Goal: Task Accomplishment & Management: Use online tool/utility

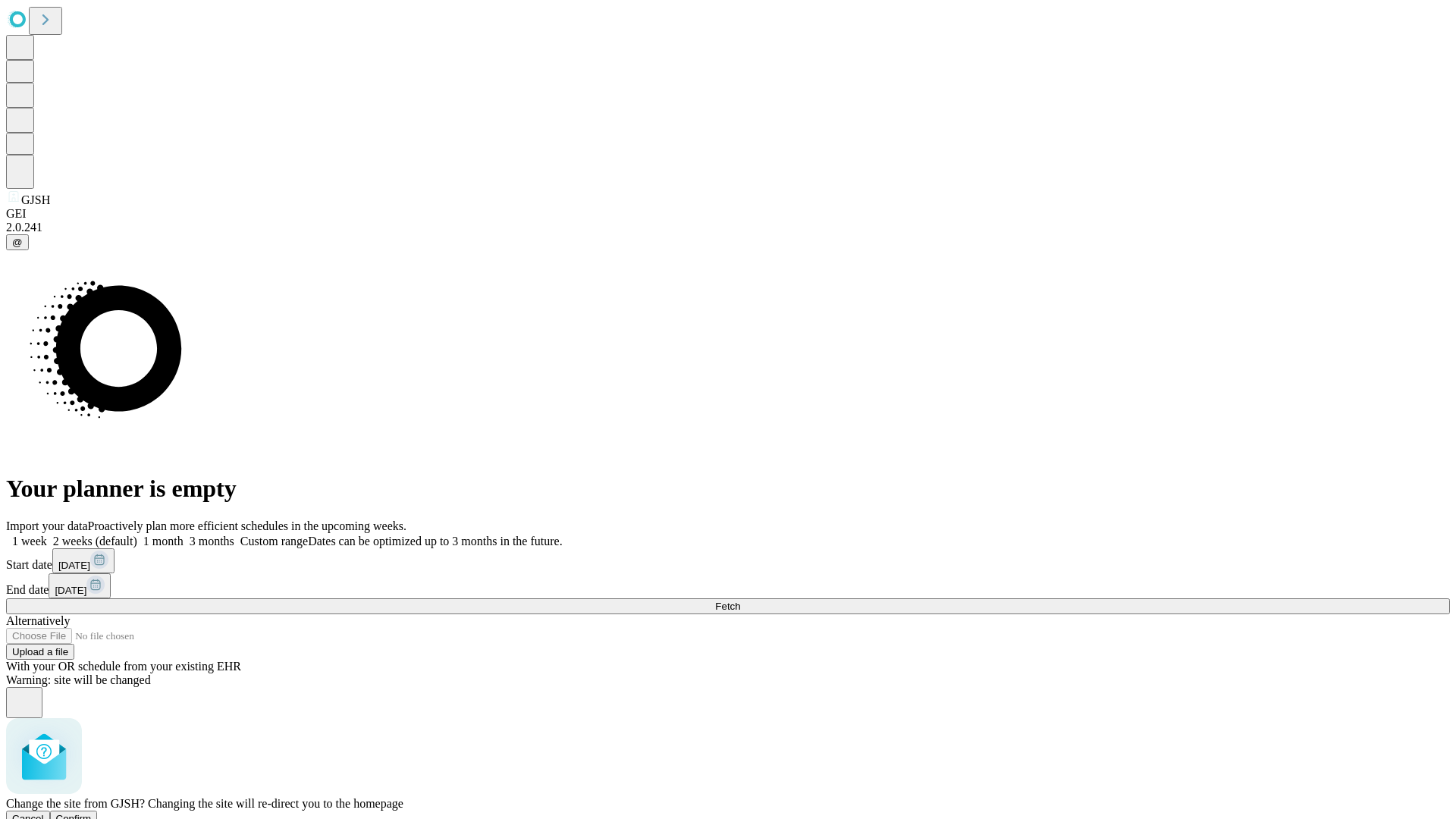
click at [92, 813] on span "Confirm" at bounding box center [74, 819] width 35 height 11
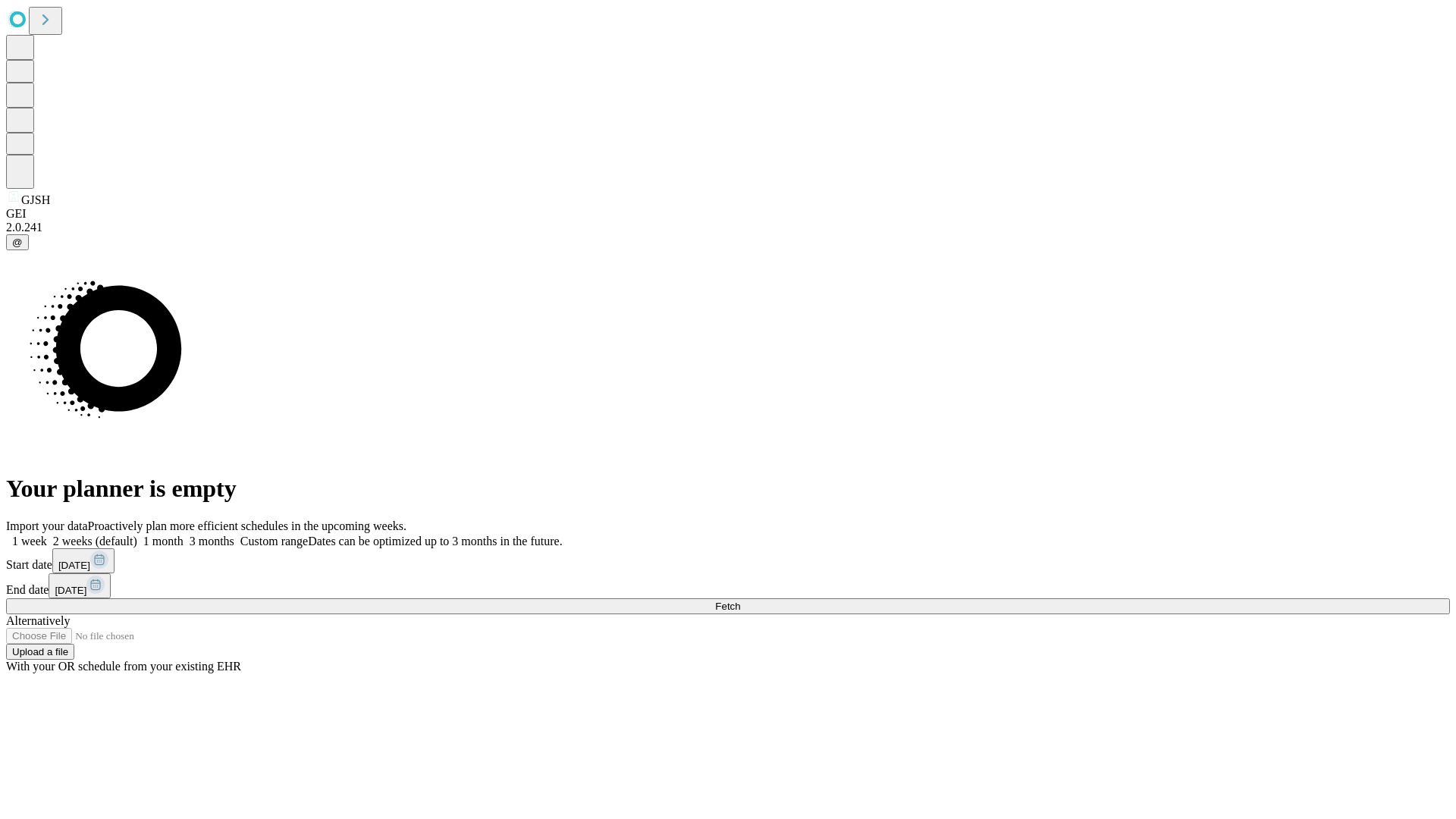
click at [138, 535] on label "2 weeks (default)" at bounding box center [92, 541] width 90 height 12
click at [740, 601] on span "Fetch" at bounding box center [728, 607] width 25 height 11
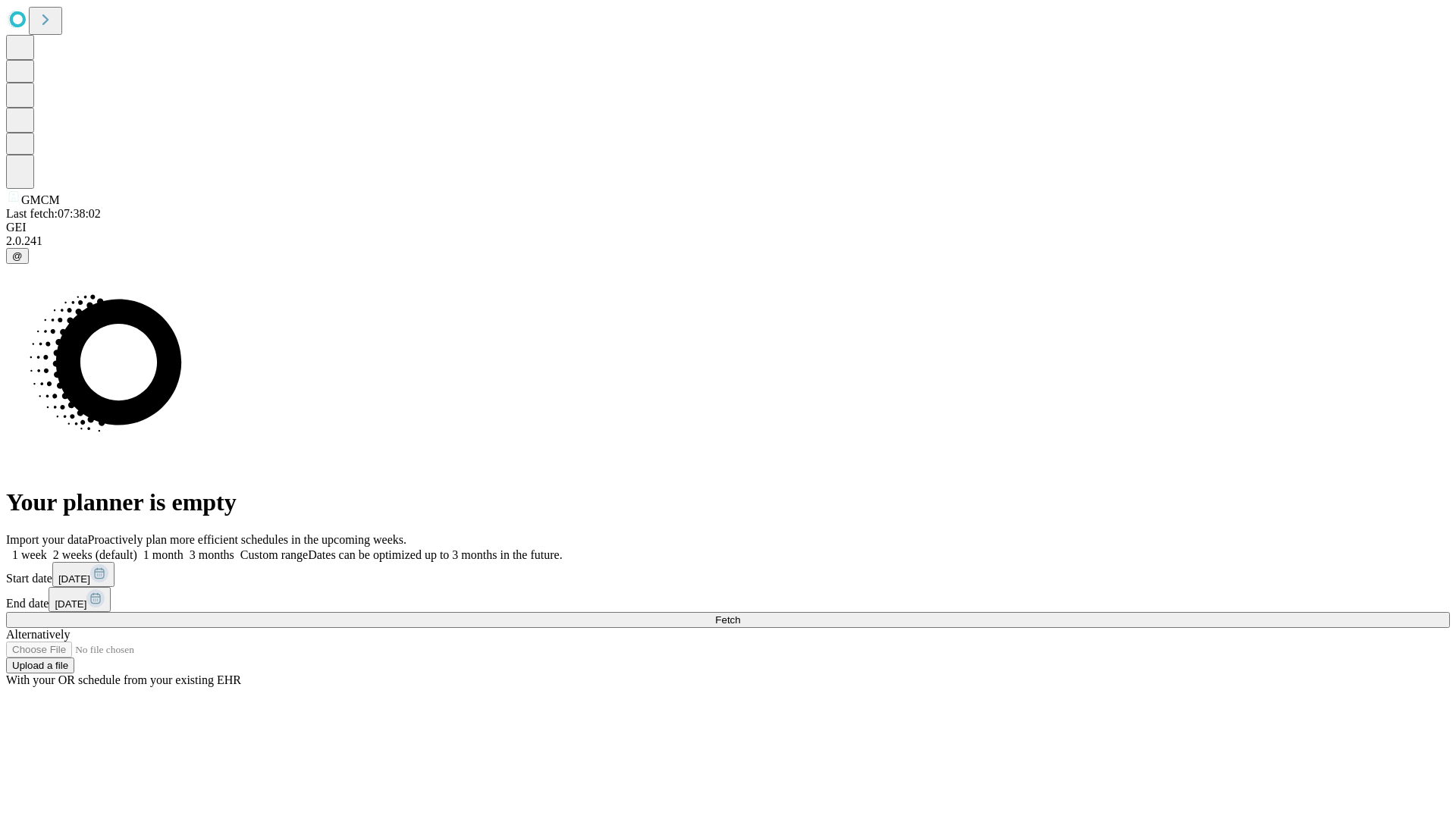
click at [138, 549] on label "2 weeks (default)" at bounding box center [92, 554] width 90 height 12
click at [740, 614] on span "Fetch" at bounding box center [728, 620] width 25 height 11
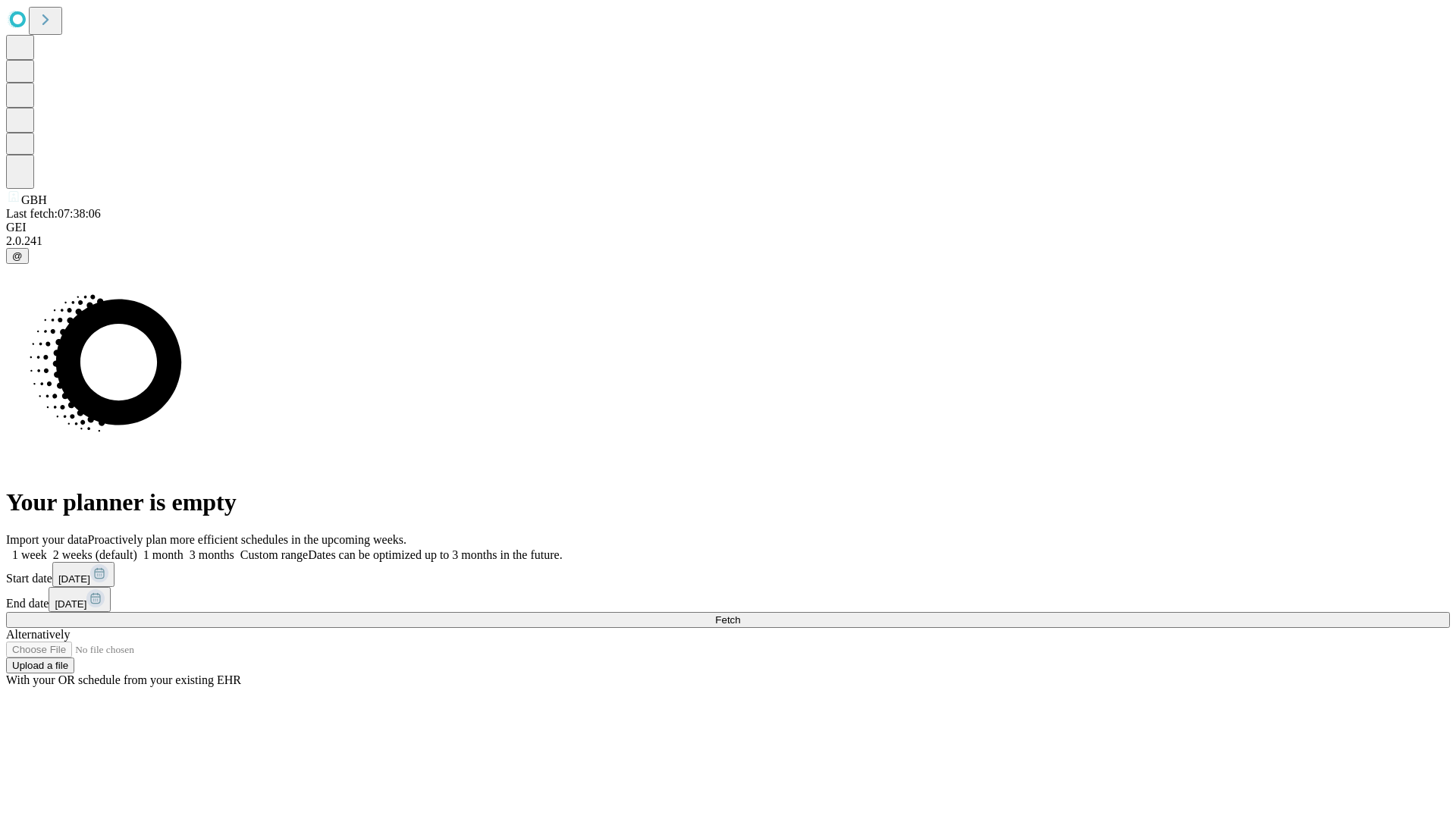
click at [138, 549] on label "2 weeks (default)" at bounding box center [92, 554] width 90 height 12
click at [740, 614] on span "Fetch" at bounding box center [728, 620] width 25 height 11
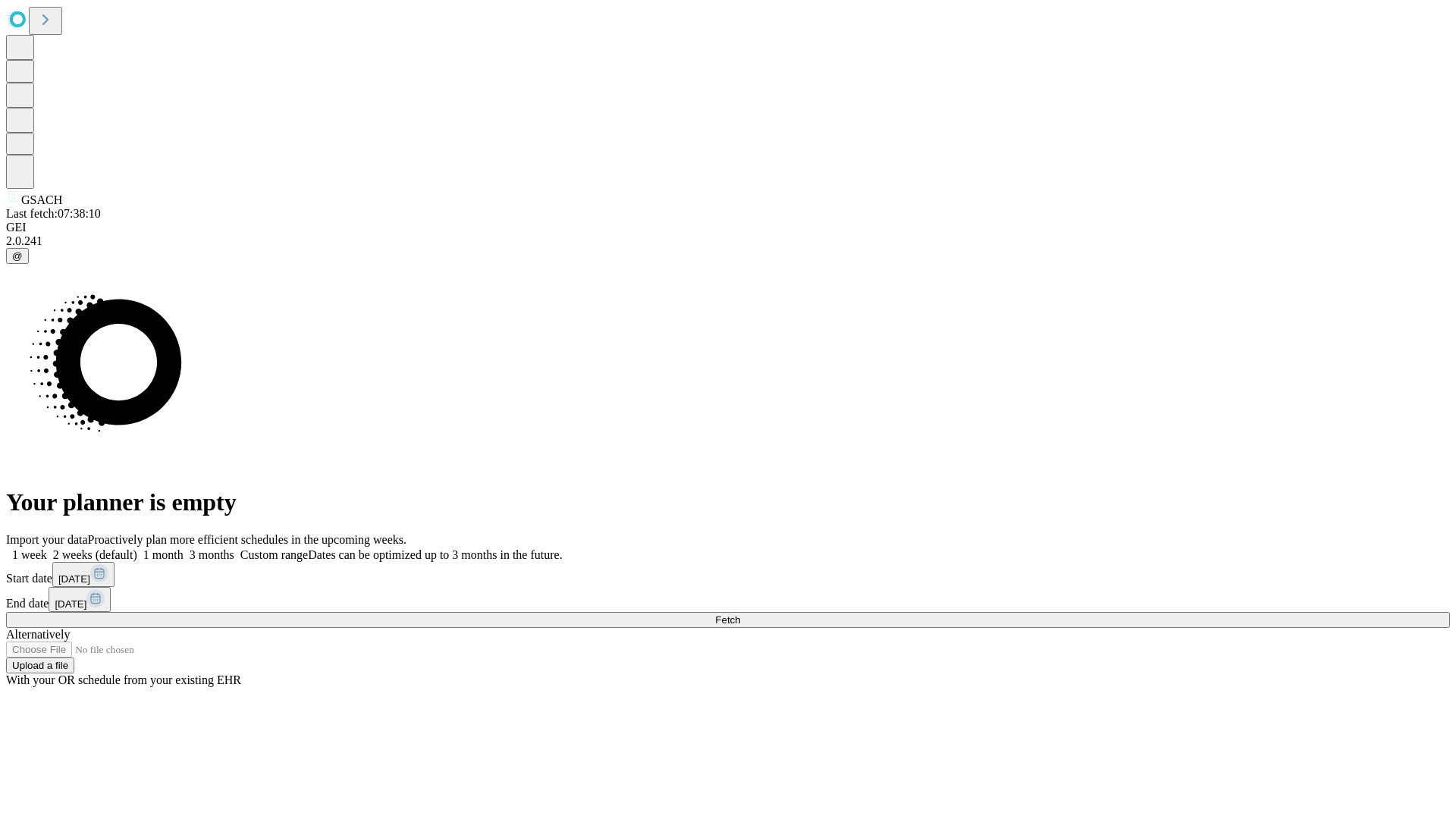
click at [138, 549] on label "2 weeks (default)" at bounding box center [92, 554] width 90 height 12
click at [740, 614] on span "Fetch" at bounding box center [728, 620] width 25 height 11
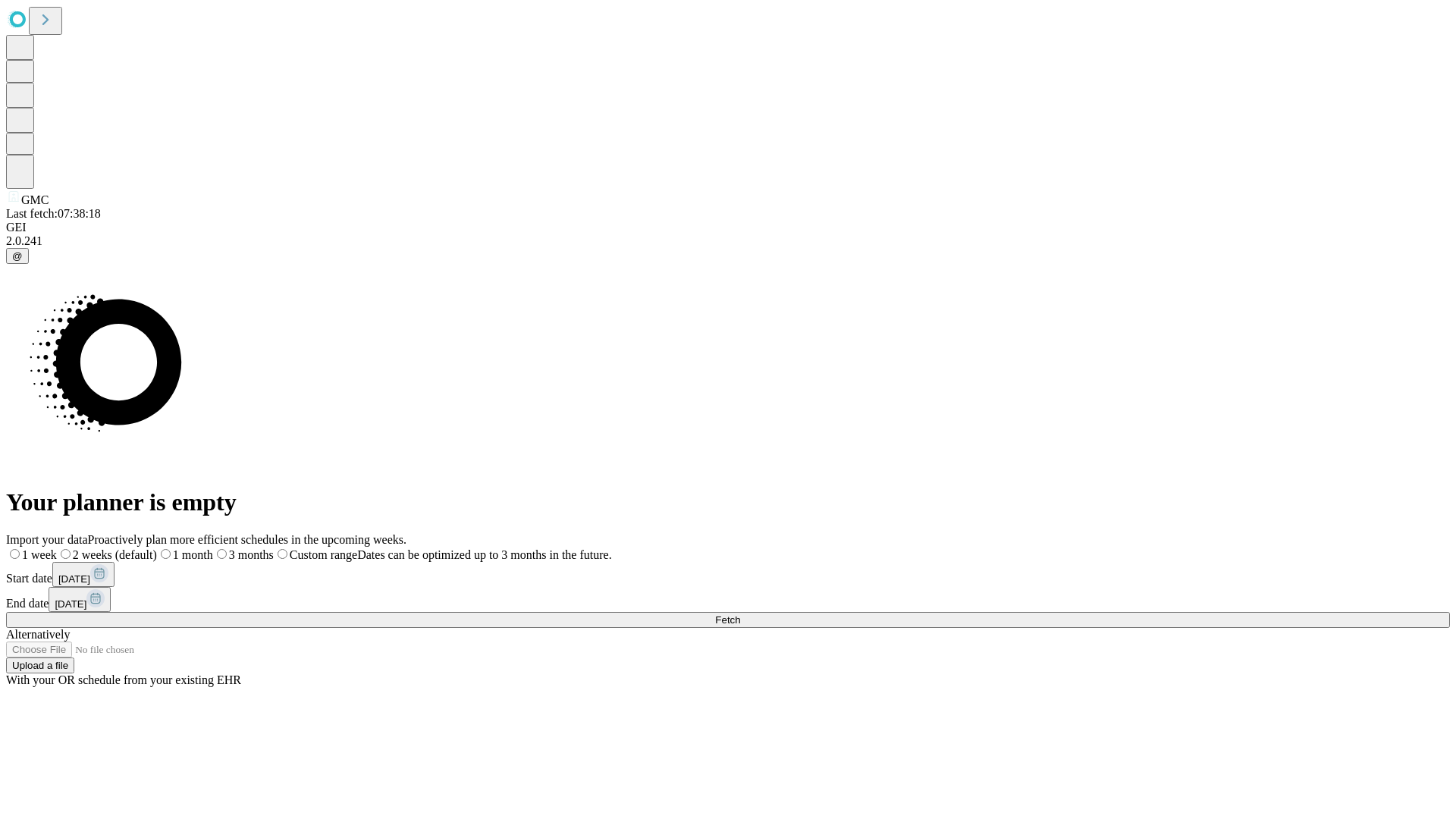
click at [157, 549] on label "2 weeks (default)" at bounding box center [107, 554] width 100 height 12
click at [740, 614] on span "Fetch" at bounding box center [728, 620] width 25 height 11
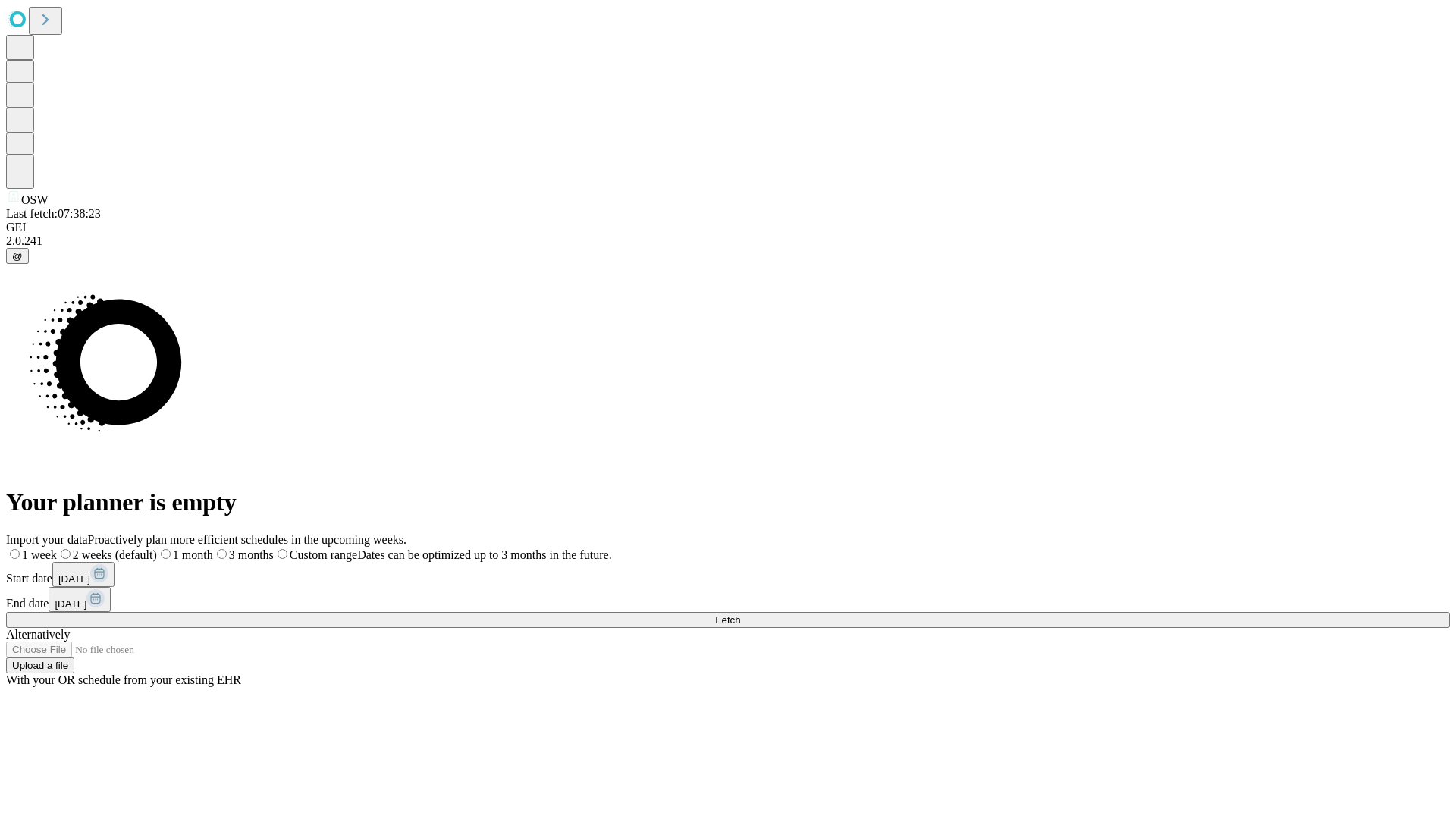
click at [157, 549] on label "2 weeks (default)" at bounding box center [107, 554] width 100 height 12
click at [740, 614] on span "Fetch" at bounding box center [728, 620] width 25 height 11
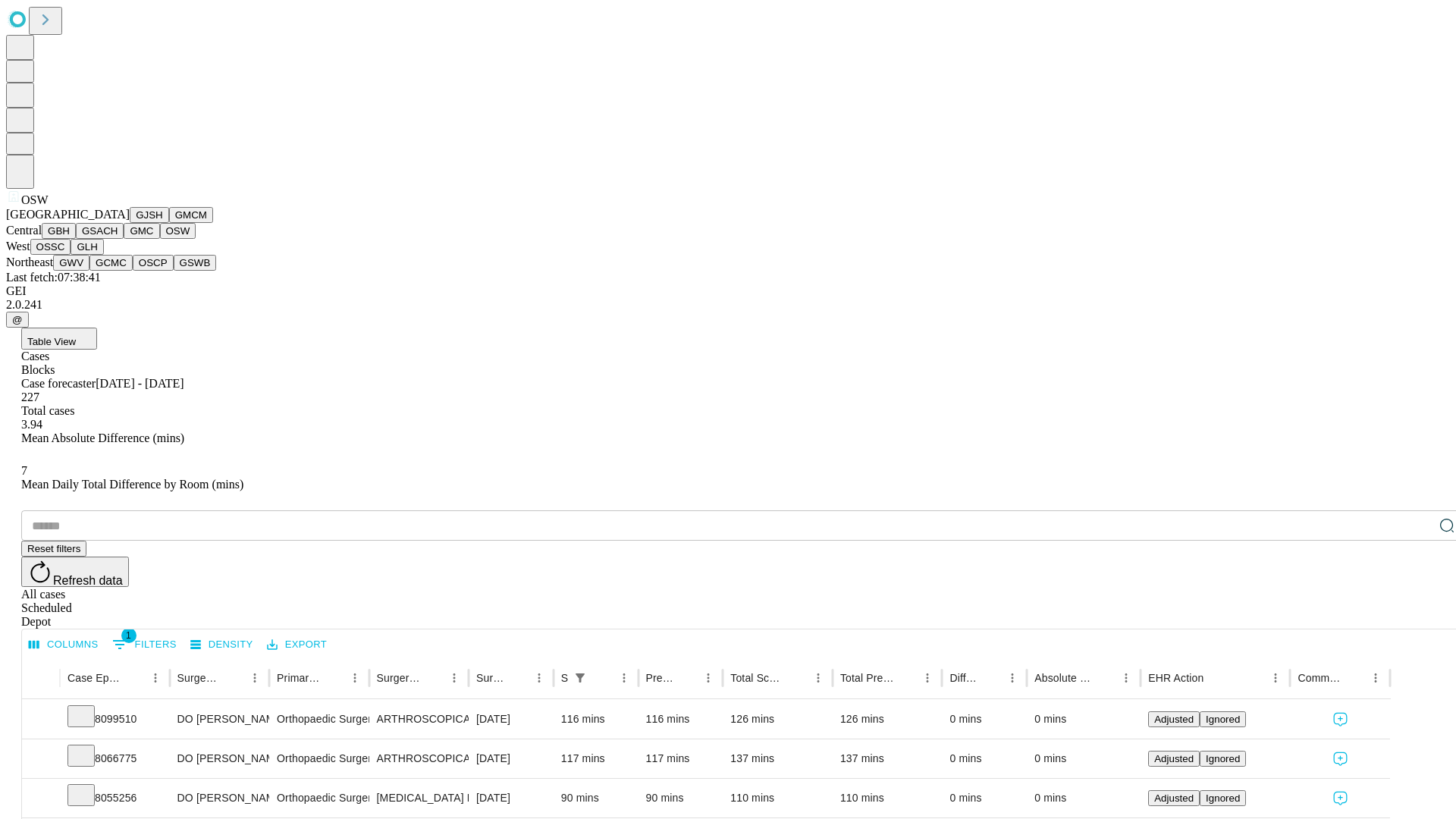
click at [72, 255] on button "OSSC" at bounding box center [51, 247] width 41 height 16
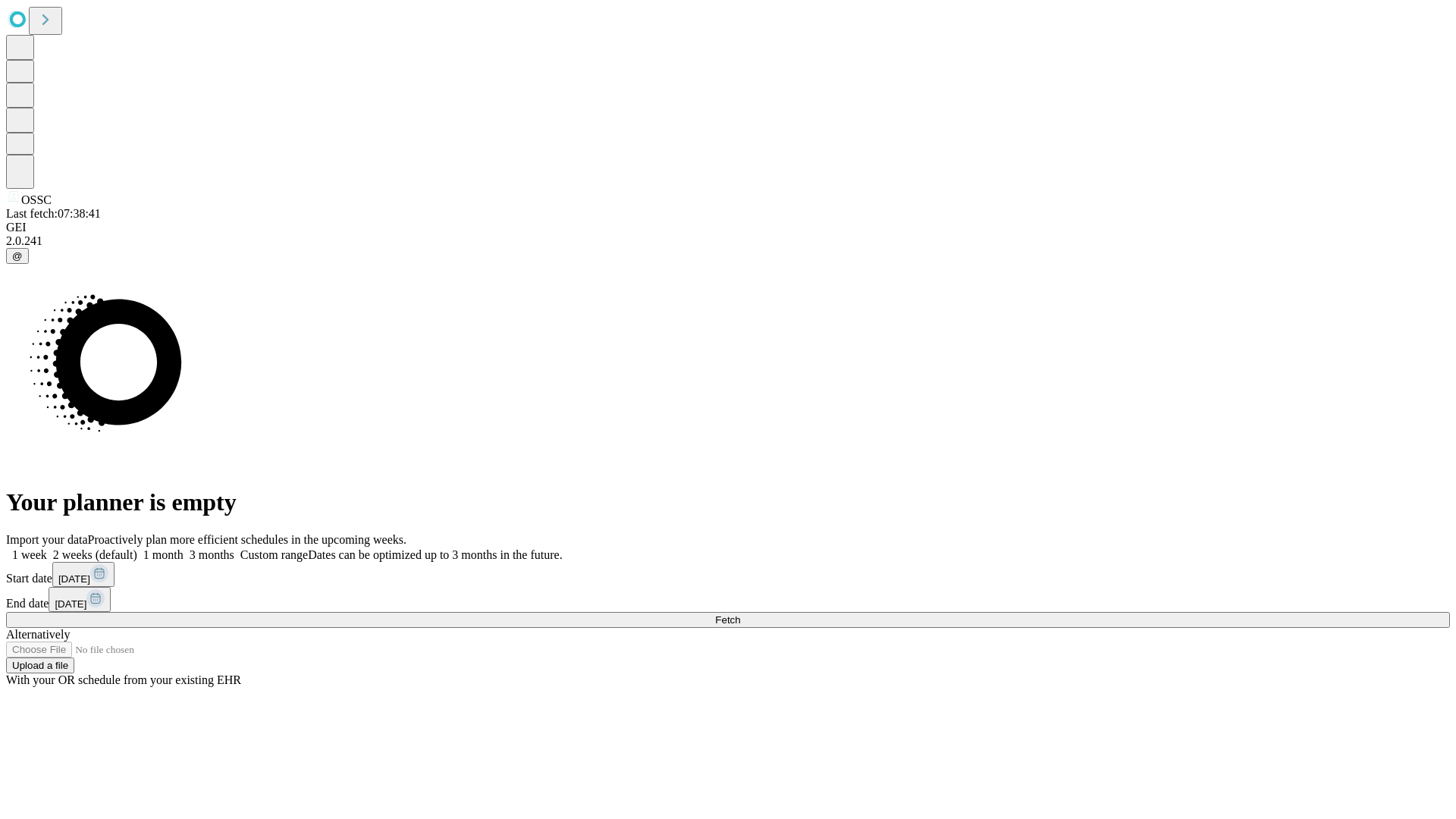
click at [138, 549] on label "2 weeks (default)" at bounding box center [92, 554] width 90 height 12
click at [740, 614] on span "Fetch" at bounding box center [728, 620] width 25 height 11
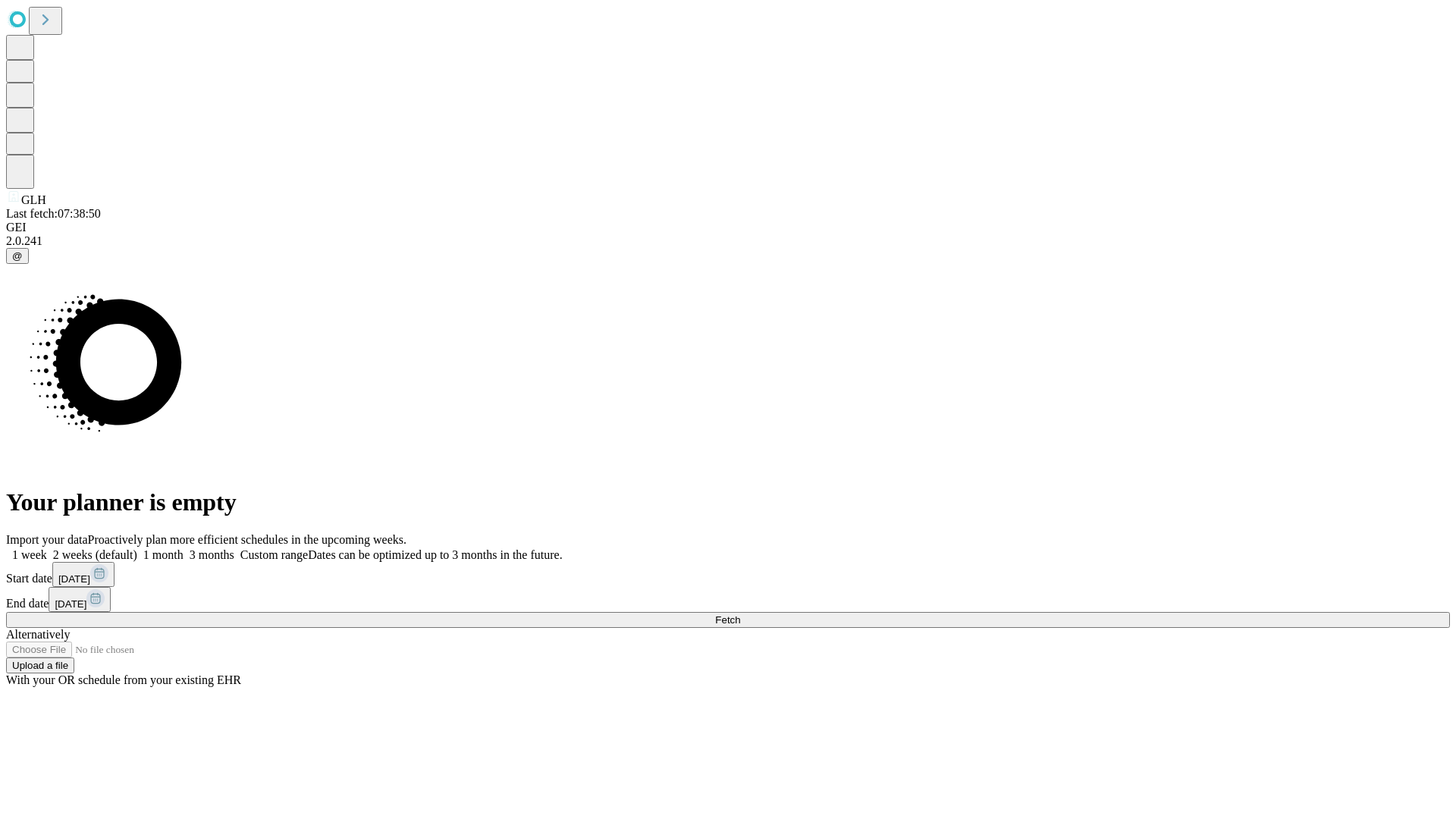
click at [138, 549] on label "2 weeks (default)" at bounding box center [92, 554] width 90 height 12
click at [740, 614] on span "Fetch" at bounding box center [728, 620] width 25 height 11
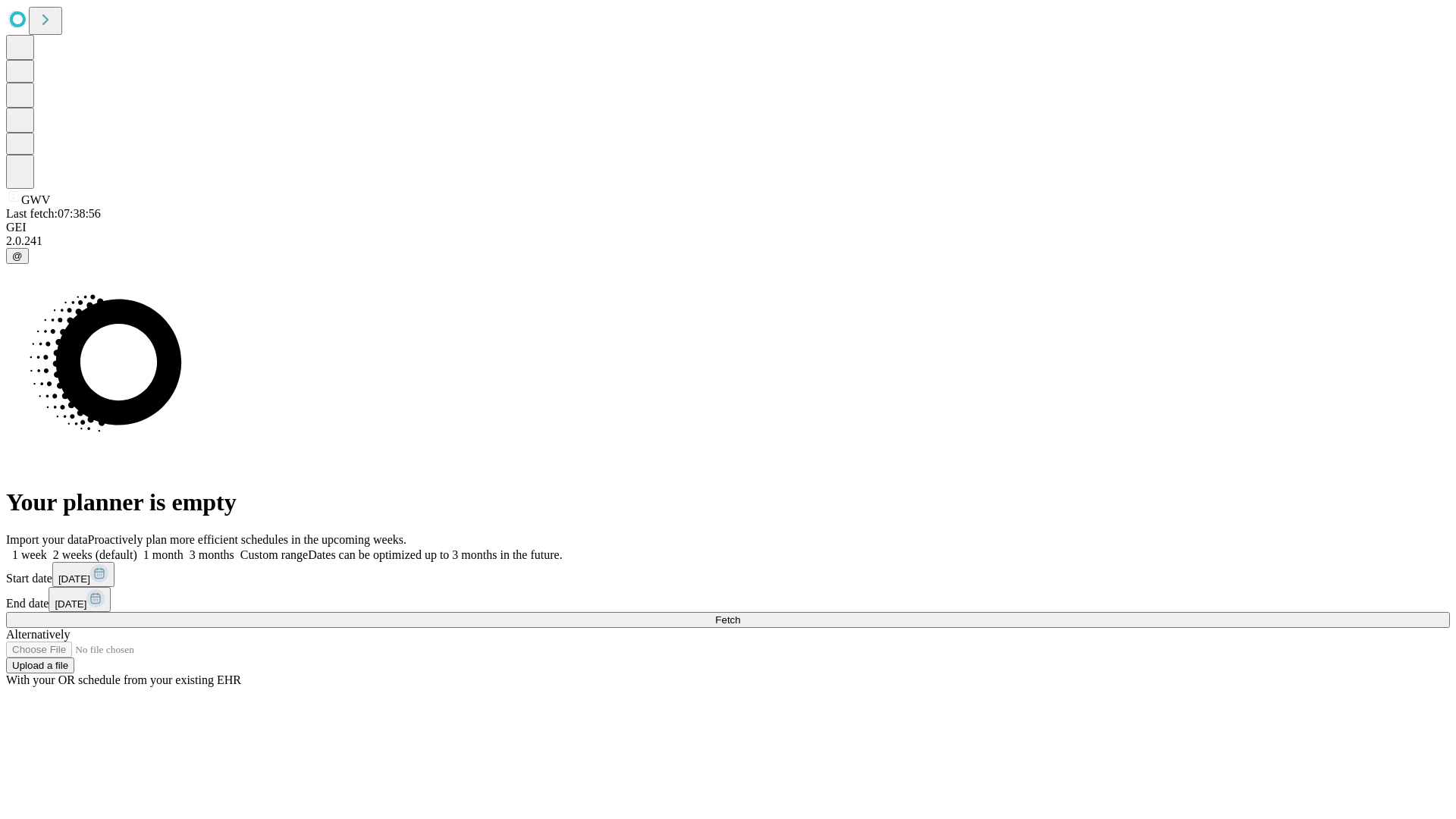
click at [138, 549] on label "2 weeks (default)" at bounding box center [92, 554] width 90 height 12
click at [740, 614] on span "Fetch" at bounding box center [728, 620] width 25 height 11
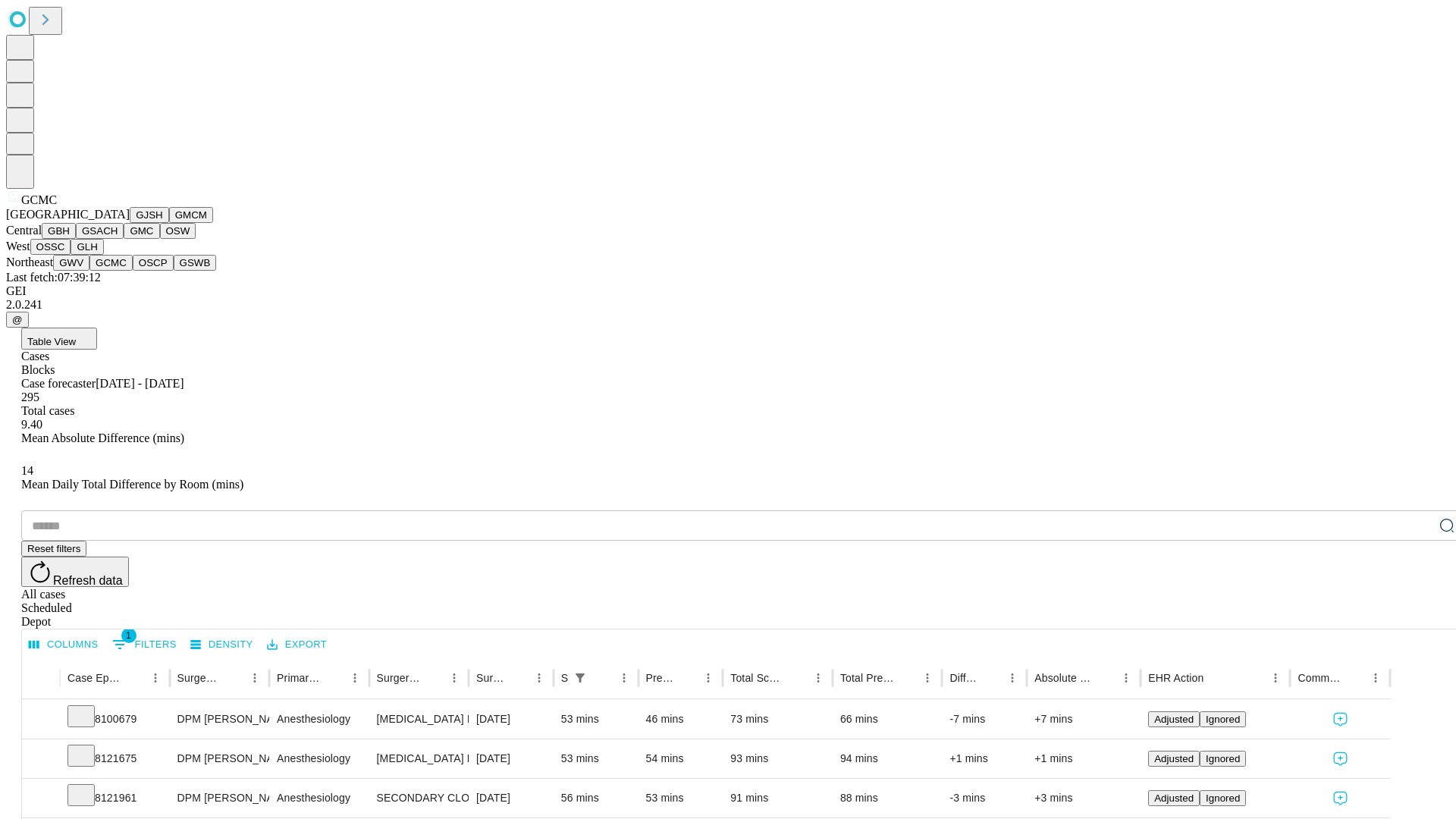
click at [133, 270] on button "OSCP" at bounding box center [153, 263] width 41 height 16
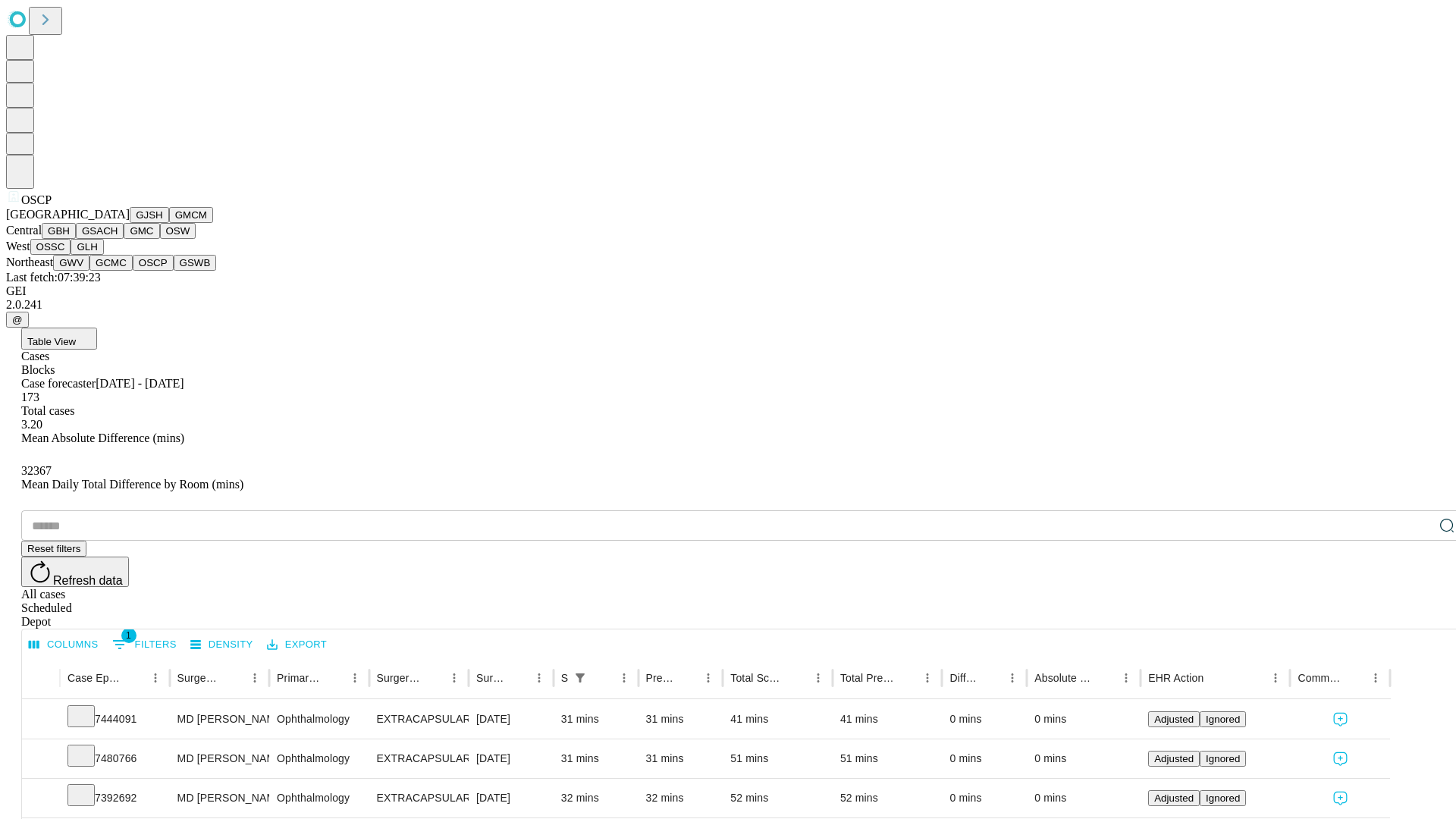
click at [174, 270] on button "GSWB" at bounding box center [195, 263] width 43 height 16
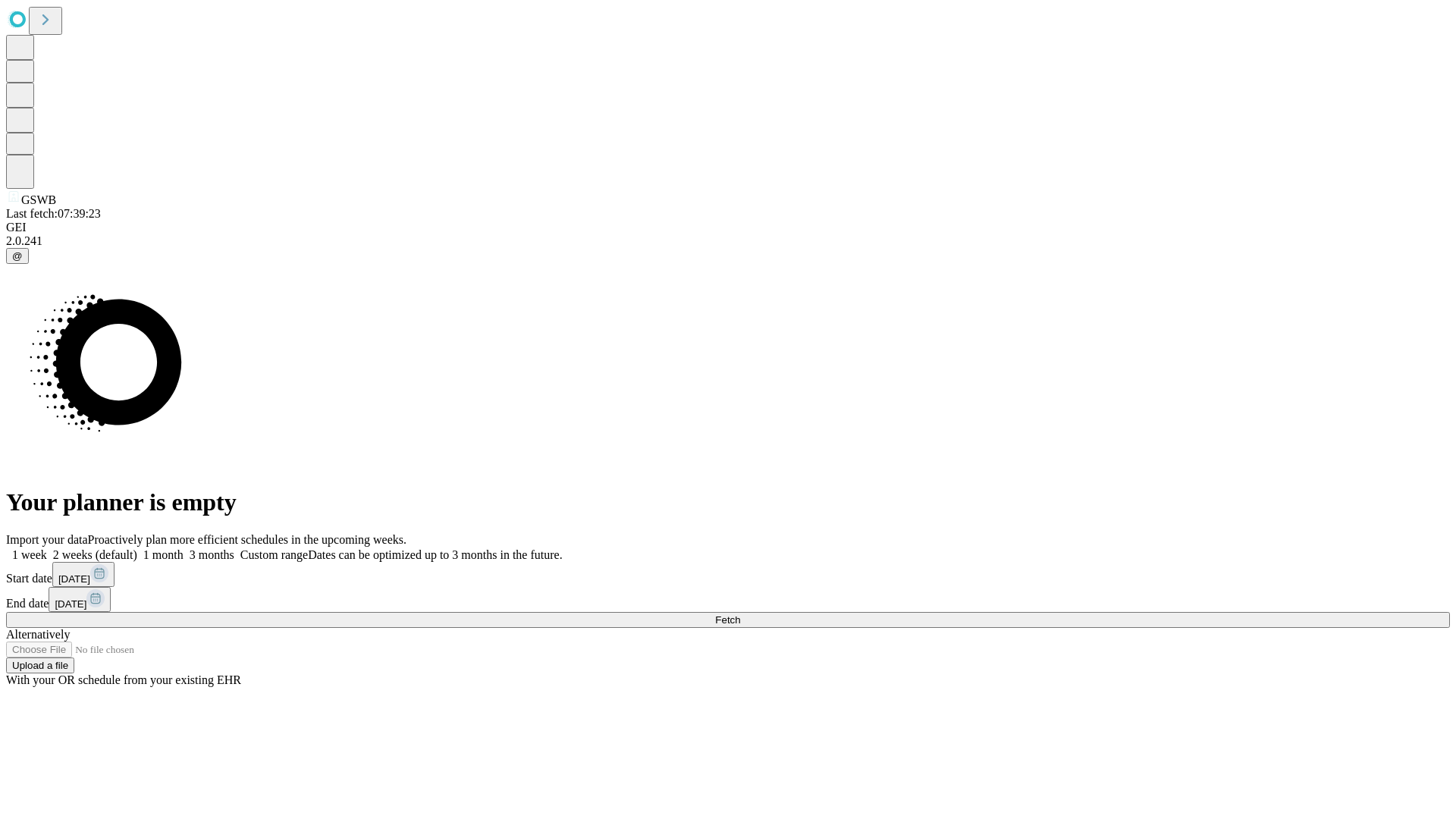
click at [138, 549] on label "2 weeks (default)" at bounding box center [92, 554] width 90 height 12
click at [740, 614] on span "Fetch" at bounding box center [728, 620] width 25 height 11
